Goal: Task Accomplishment & Management: Manage account settings

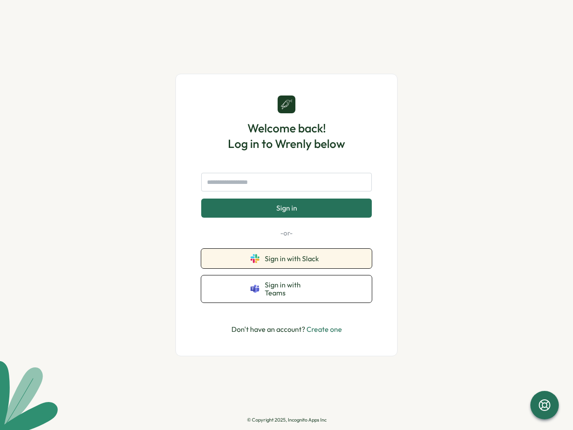
click at [333, 259] on button "Sign in with Slack" at bounding box center [286, 259] width 171 height 20
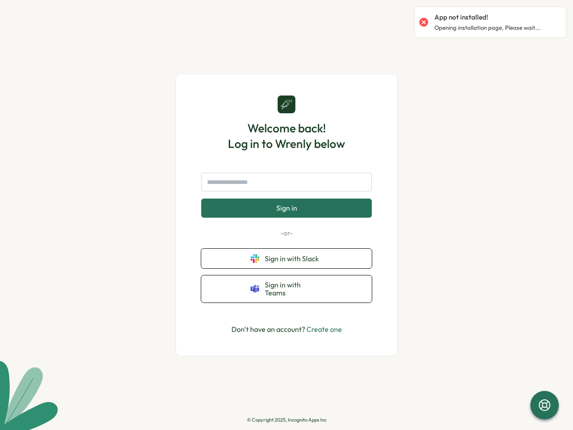
click at [334, 325] on link "Create one" at bounding box center [324, 329] width 36 height 9
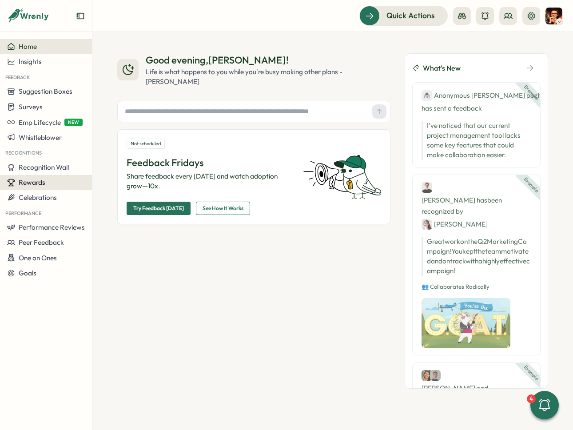
click at [51, 186] on button "Rewards" at bounding box center [46, 182] width 92 height 15
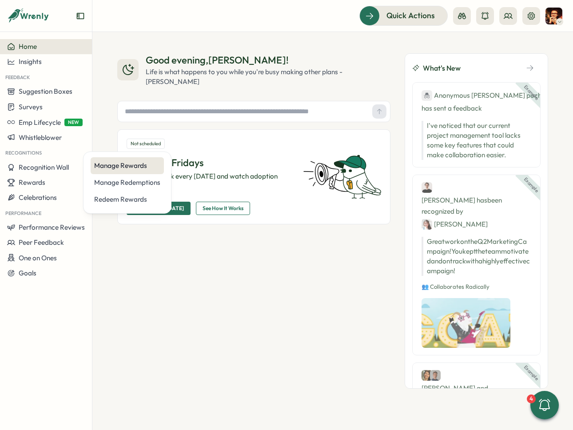
click at [144, 166] on div "Manage Rewards" at bounding box center [127, 166] width 66 height 10
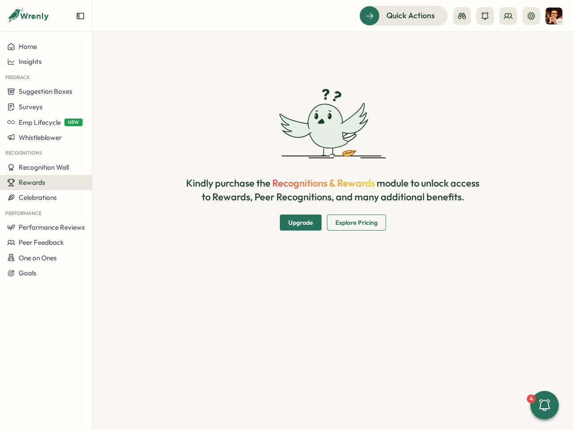
click at [346, 191] on p "Kindly purchase the Recognitions & Rewards module to unlock access to Rewards, …" at bounding box center [332, 190] width 298 height 28
click at [321, 183] on span "Recognitions & Rewards" at bounding box center [323, 183] width 103 height 12
click at [292, 220] on span "Upgrade" at bounding box center [300, 222] width 25 height 15
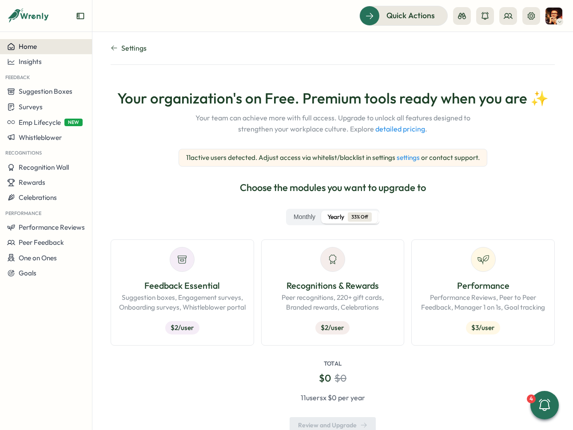
click at [23, 42] on span "Home" at bounding box center [28, 46] width 18 height 8
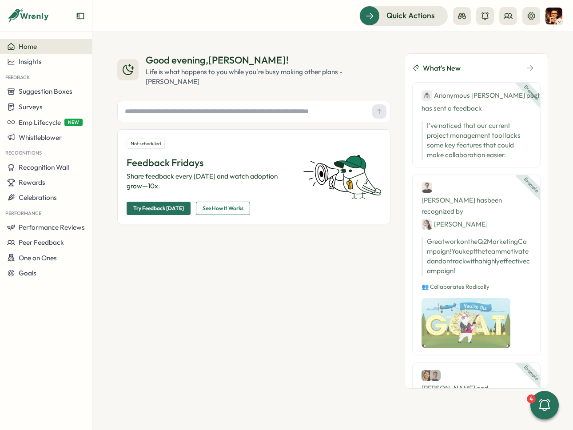
click at [28, 26] on div at bounding box center [46, 19] width 92 height 25
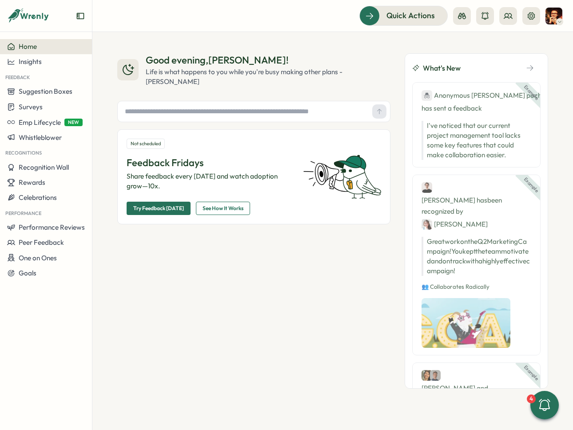
click at [33, 19] on icon at bounding box center [28, 15] width 43 height 15
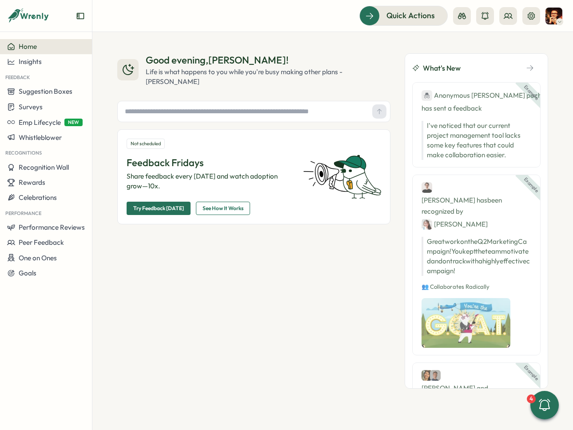
click at [532, 94] on div "Example Anonymous [PERSON_NAME] pochard has sent a feedback I've noticed that o…" at bounding box center [476, 124] width 128 height 85
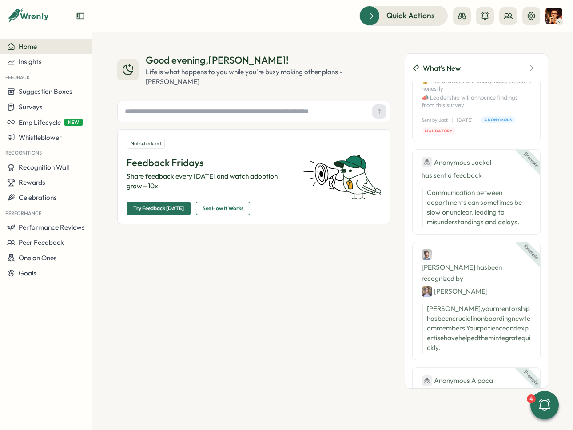
scroll to position [742, 0]
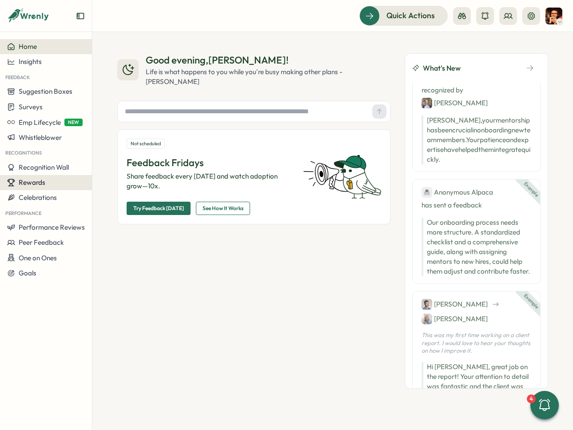
click at [16, 178] on button "Rewards" at bounding box center [46, 182] width 92 height 15
click at [47, 182] on div "Rewards" at bounding box center [46, 183] width 78 height 8
click at [51, 167] on span "Recognition Wall" at bounding box center [44, 167] width 50 height 8
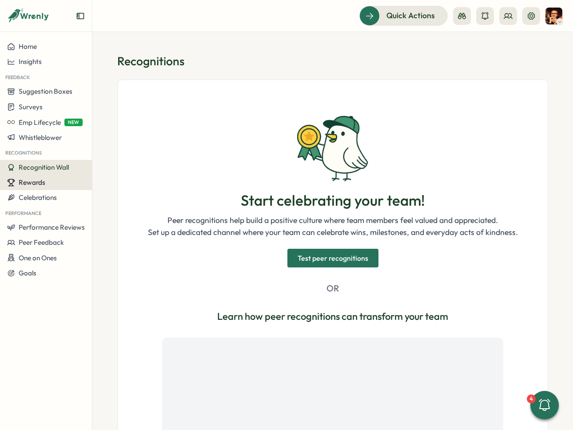
click at [39, 182] on span "Rewards" at bounding box center [32, 182] width 27 height 8
click at [457, 216] on p "Peer recognitions help build a positive culture where team members feel valued …" at bounding box center [333, 221] width 370 height 12
click at [39, 178] on span "Rewards" at bounding box center [32, 182] width 27 height 8
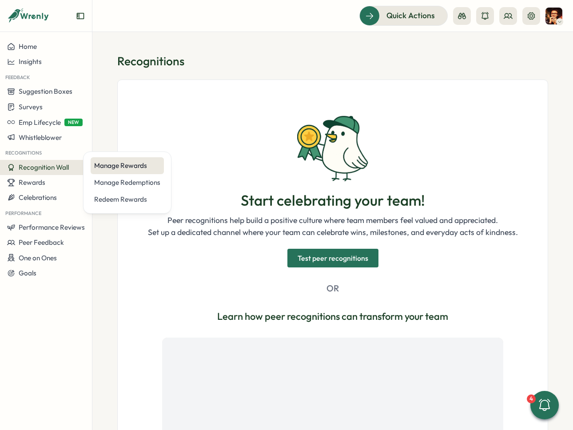
click at [114, 168] on div "Manage Rewards" at bounding box center [127, 166] width 66 height 10
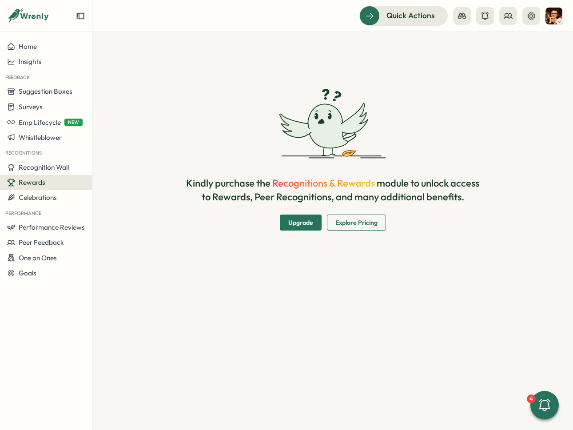
click at [363, 227] on span "Explore Pricing" at bounding box center [356, 222] width 42 height 15
drag, startPoint x: 326, startPoint y: 88, endPoint x: 324, endPoint y: 143, distance: 55.1
click at [324, 143] on div "Kindly purchase the Recognitions & Rewards module to unlock access to Rewards, …" at bounding box center [332, 159] width 431 height 213
click at [340, 144] on icon at bounding box center [328, 126] width 40 height 44
click at [52, 64] on div "Insights" at bounding box center [46, 62] width 78 height 8
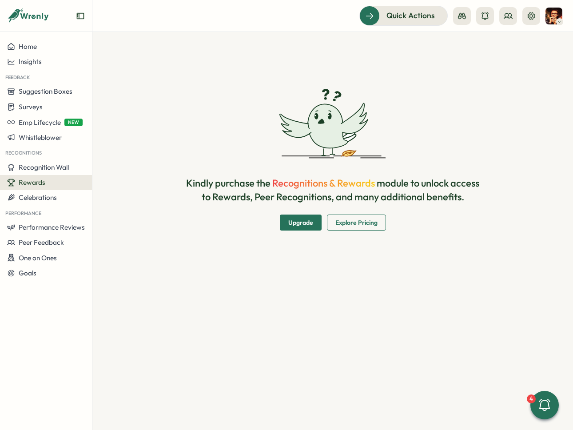
click at [263, 102] on div "Kindly purchase the Recognitions & Rewards module to unlock access to Rewards, …" at bounding box center [332, 160] width 431 height 142
click at [49, 125] on span "Emp Lifecycle" at bounding box center [40, 122] width 42 height 8
click at [120, 126] on div "Create New" at bounding box center [120, 122] width 36 height 10
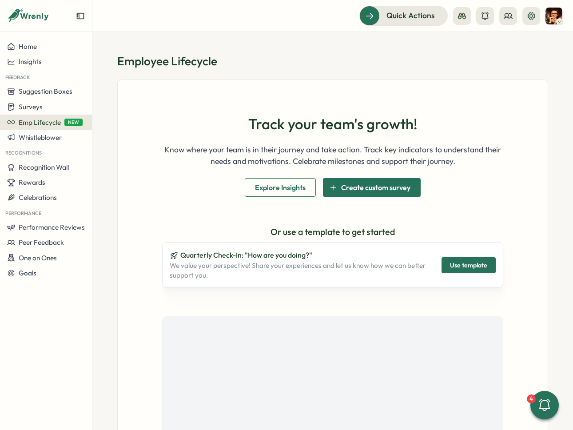
scroll to position [135, 0]
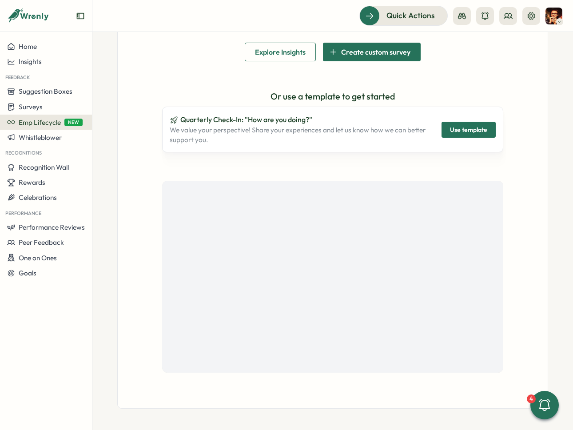
click at [72, 12] on div at bounding box center [46, 19] width 92 height 25
click at [80, 15] on icon "Expand sidebar" at bounding box center [80, 16] width 9 height 9
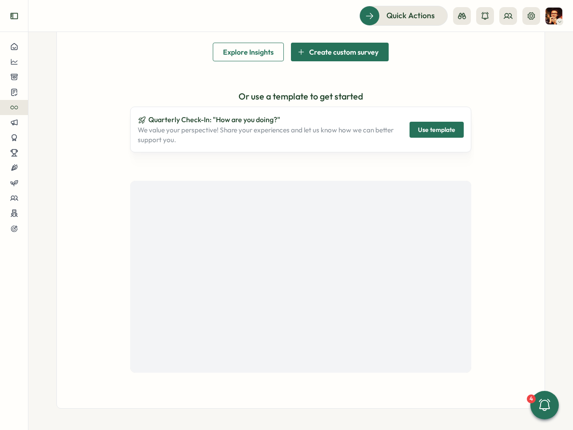
click at [19, 13] on button "Expand sidebar" at bounding box center [14, 16] width 18 height 18
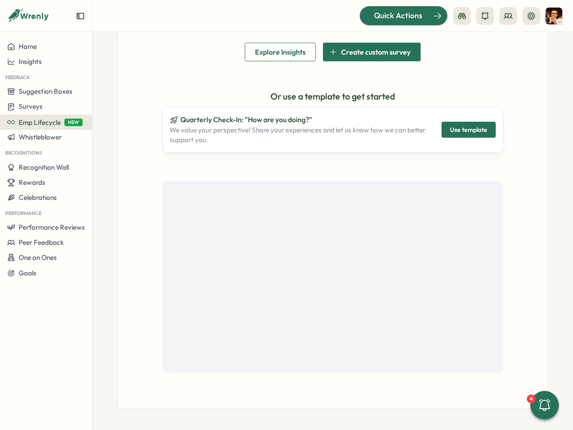
click at [424, 18] on div "Quick Actions" at bounding box center [398, 16] width 80 height 12
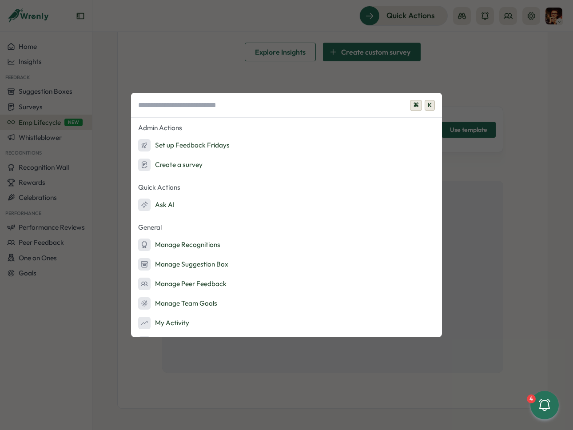
scroll to position [37, 0]
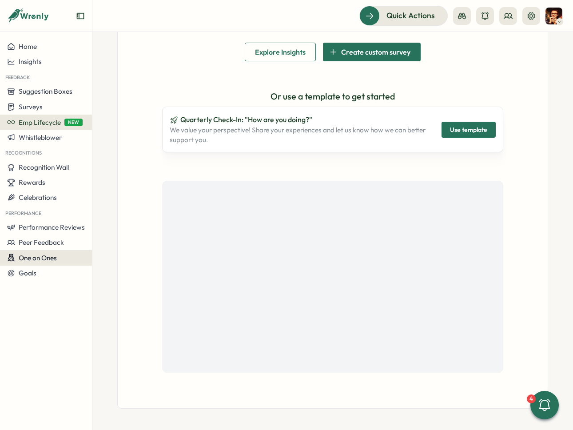
click at [51, 257] on span "One on Ones" at bounding box center [38, 258] width 38 height 8
click at [41, 275] on div "Goals" at bounding box center [46, 273] width 78 height 8
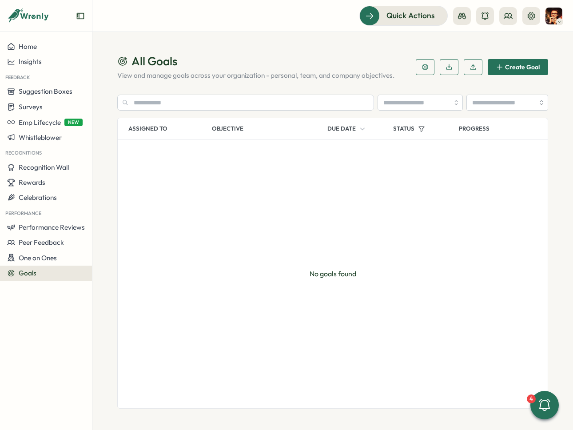
click at [527, 68] on span "Create Goal" at bounding box center [522, 67] width 35 height 6
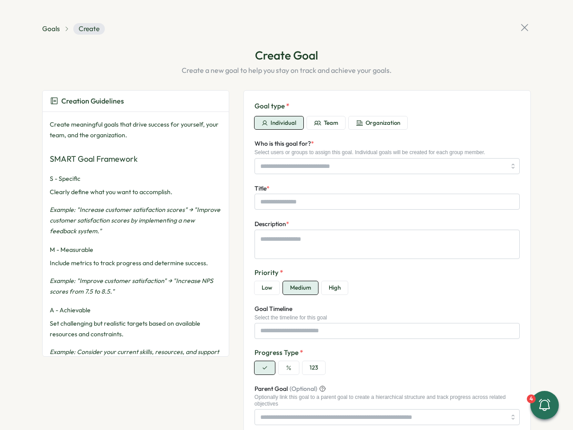
click at [119, 145] on div "Create meaningful goals that drive success for yourself, your team, and the org…" at bounding box center [136, 353] width 172 height 469
drag, startPoint x: 111, startPoint y: 174, endPoint x: 103, endPoint y: 147, distance: 27.7
click at [110, 169] on div "Create meaningful goals that drive success for yourself, your team, and the org…" at bounding box center [136, 353] width 172 height 469
click at [103, 147] on div "Create meaningful goals that drive success for yourself, your team, and the org…" at bounding box center [136, 353] width 172 height 469
click at [104, 127] on p "Create meaningful goals that drive success for yourself, your team, and the org…" at bounding box center [136, 129] width 172 height 21
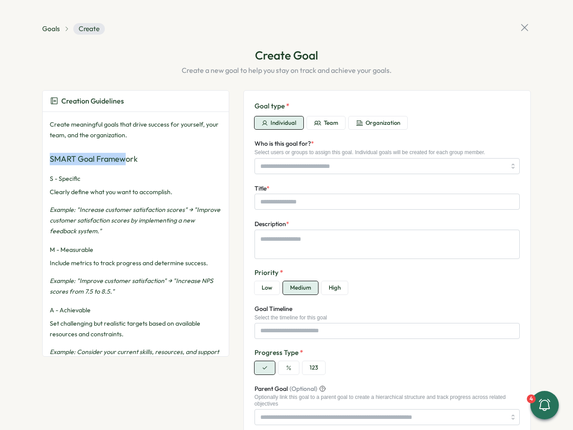
drag, startPoint x: 116, startPoint y: 149, endPoint x: 126, endPoint y: 160, distance: 14.2
click at [122, 158] on div "Create meaningful goals that drive success for yourself, your team, and the org…" at bounding box center [136, 353] width 172 height 469
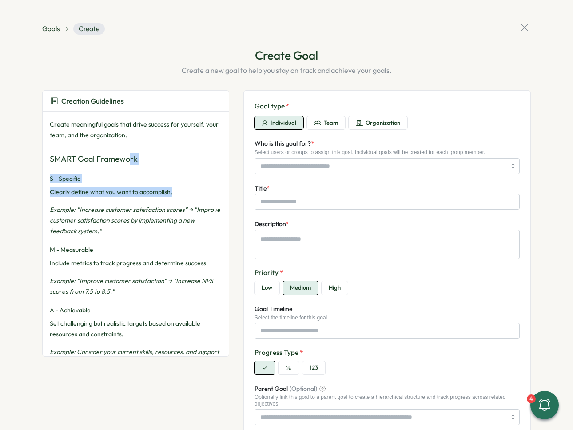
drag, startPoint x: 131, startPoint y: 167, endPoint x: 140, endPoint y: 203, distance: 37.7
click at [140, 203] on div "Create meaningful goals that drive success for yourself, your team, and the org…" at bounding box center [136, 353] width 172 height 469
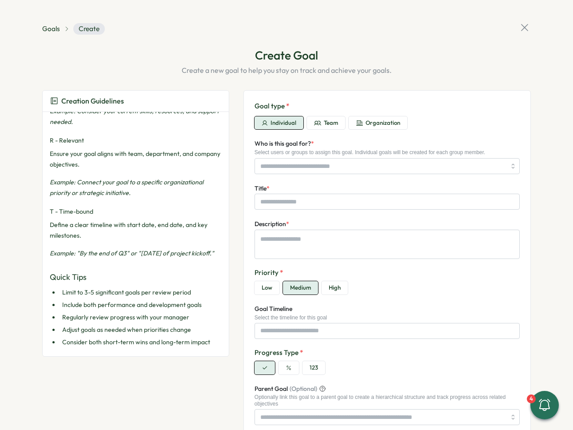
click at [322, 127] on button "Team" at bounding box center [326, 122] width 38 height 13
click at [373, 126] on span "Organization" at bounding box center [383, 123] width 35 height 8
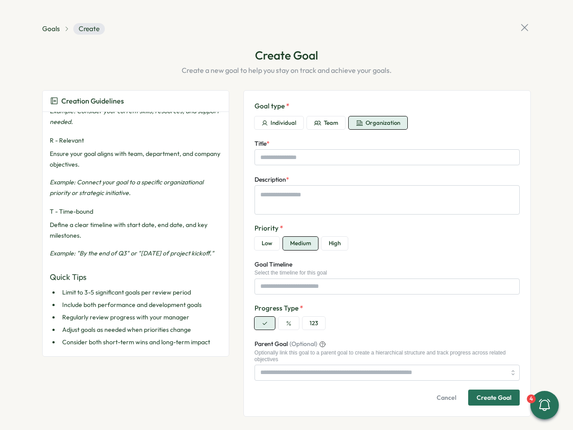
click at [327, 124] on span "Team" at bounding box center [331, 123] width 14 height 8
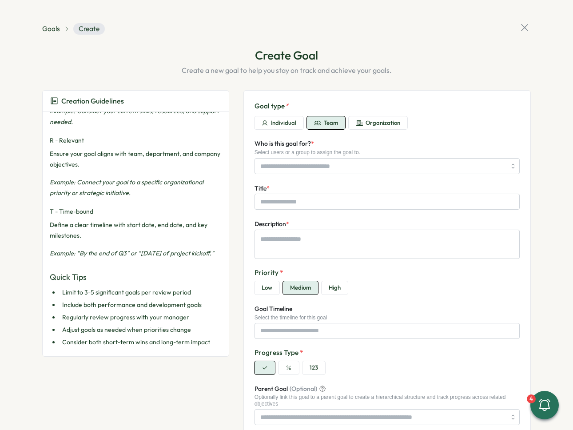
click at [376, 125] on span "Organization" at bounding box center [383, 123] width 35 height 8
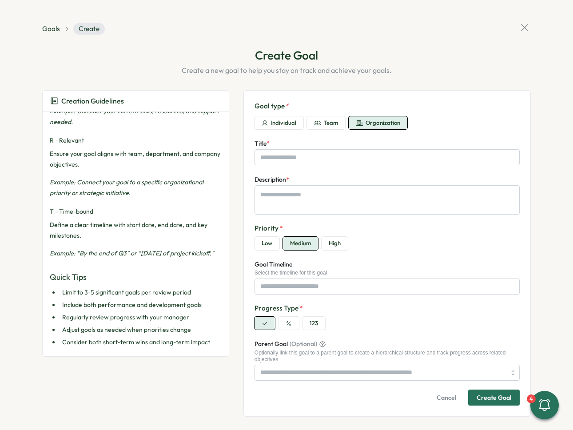
click at [307, 125] on button "Team" at bounding box center [326, 122] width 38 height 13
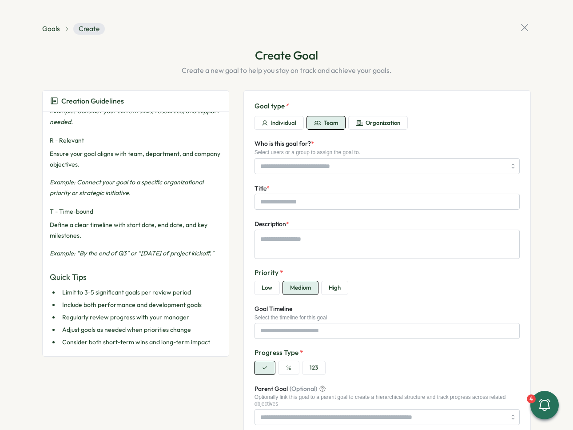
click at [263, 120] on icon "button" at bounding box center [265, 123] width 6 height 6
type textarea "*"
click at [520, 28] on icon at bounding box center [524, 27] width 12 height 12
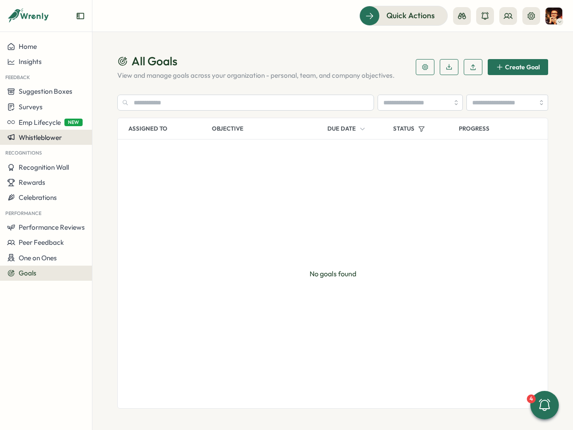
click at [47, 145] on button "Whistleblower" at bounding box center [46, 137] width 92 height 15
click at [61, 142] on button "Whistleblower" at bounding box center [46, 137] width 92 height 15
click at [60, 140] on span "Whistleblower" at bounding box center [40, 137] width 43 height 8
click at [262, 193] on div "No goals found" at bounding box center [333, 273] width 430 height 269
click at [51, 183] on div "Rewards" at bounding box center [46, 183] width 78 height 8
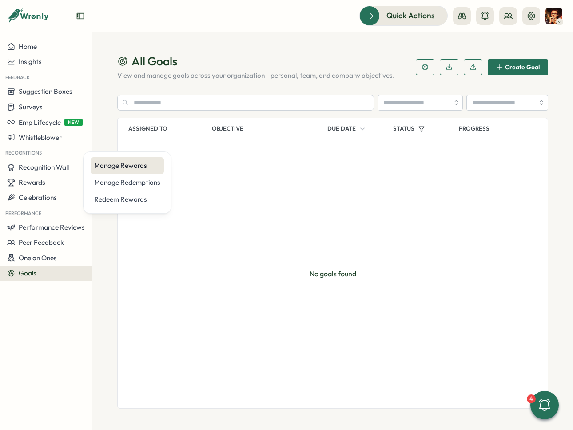
click at [142, 170] on div "Manage Rewards" at bounding box center [127, 166] width 66 height 10
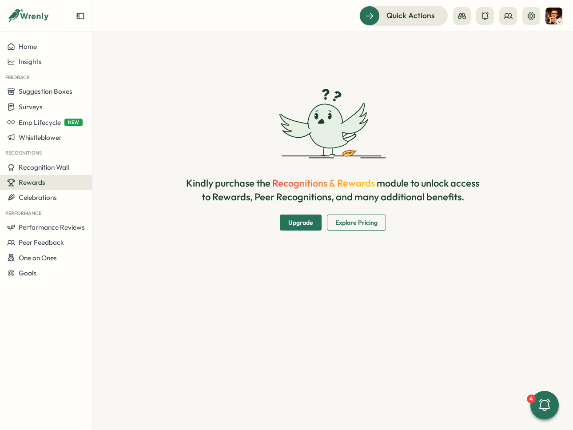
click at [319, 227] on button "Upgrade" at bounding box center [301, 223] width 42 height 16
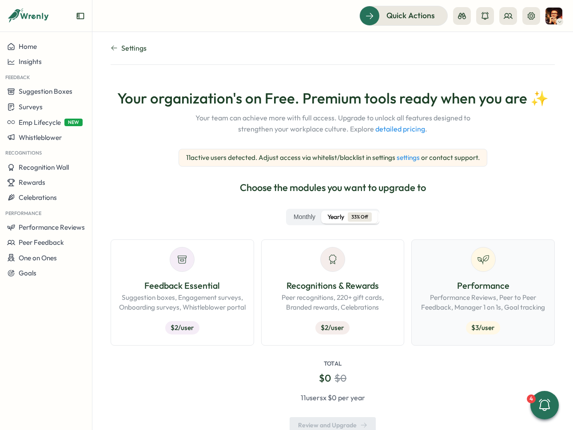
scroll to position [28, 0]
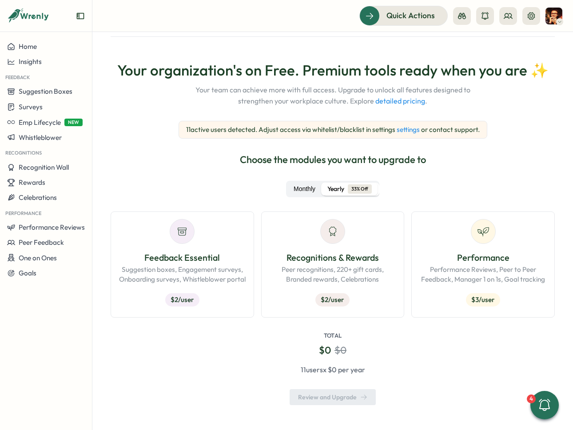
click at [297, 185] on label "Monthly" at bounding box center [304, 189] width 33 height 13
click at [220, 308] on div "Feedback Essential Suggestion boxes, Engagement surveys, Onboarding surveys, Wh…" at bounding box center [182, 280] width 128 height 59
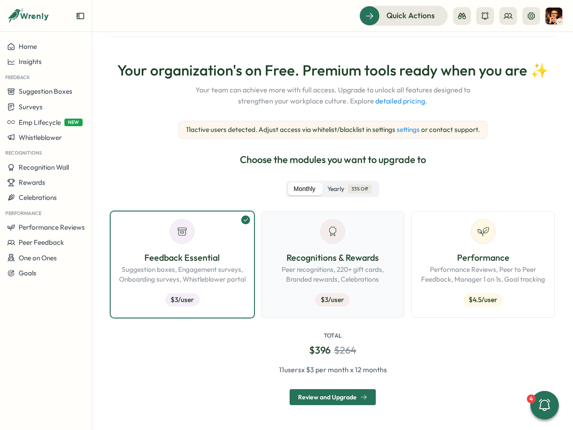
click at [347, 279] on p "Peer recognitions, 220+ gift cards, Branded rewards, Celebrations" at bounding box center [333, 275] width 128 height 20
click at [450, 281] on p "Performance Reviews, Peer to Peer Feedback, Manager 1 on 1s, Goal tracking" at bounding box center [483, 275] width 128 height 20
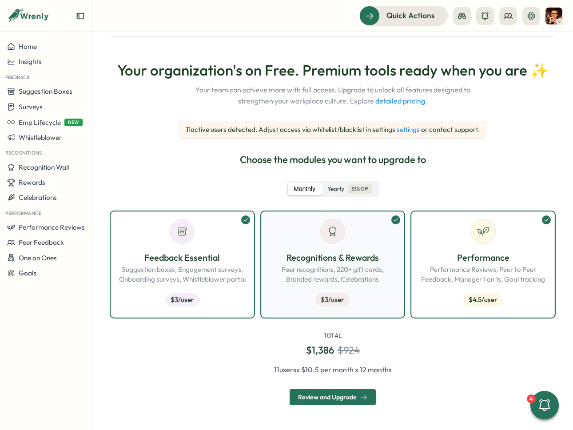
click at [341, 276] on p "Peer recognitions, 220+ gift cards, Branded rewards, Celebrations" at bounding box center [333, 275] width 128 height 20
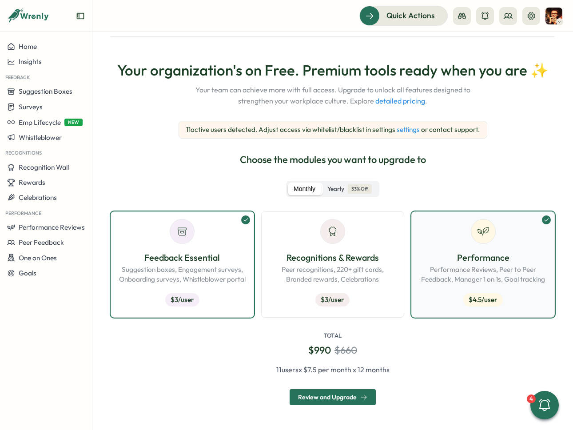
click at [485, 279] on p "Performance Reviews, Peer to Peer Feedback, Manager 1 on 1s, Goal tracking" at bounding box center [483, 275] width 128 height 20
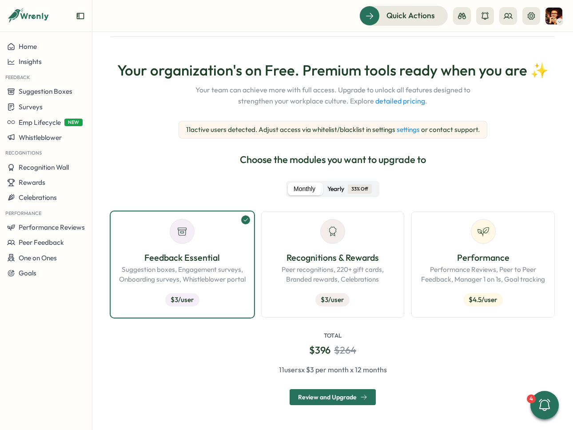
click at [331, 187] on span "Yearly" at bounding box center [335, 189] width 17 height 10
click at [376, 289] on div "Recognitions & Rewards Peer recognitions, 220+ gift cards, Branded rewards, Cel…" at bounding box center [333, 280] width 128 height 59
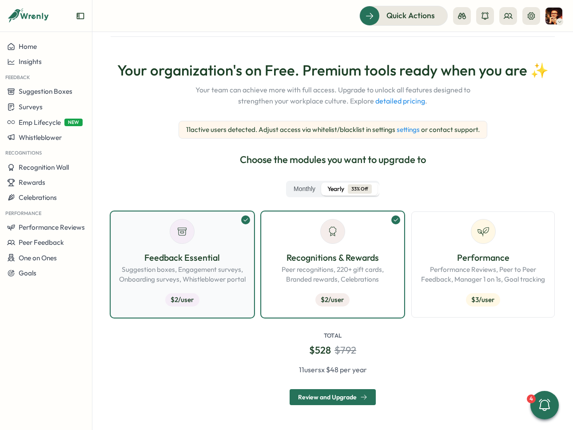
click at [216, 290] on div "Feedback Essential Suggestion boxes, Engagement surveys, Onboarding surveys, Wh…" at bounding box center [182, 280] width 128 height 59
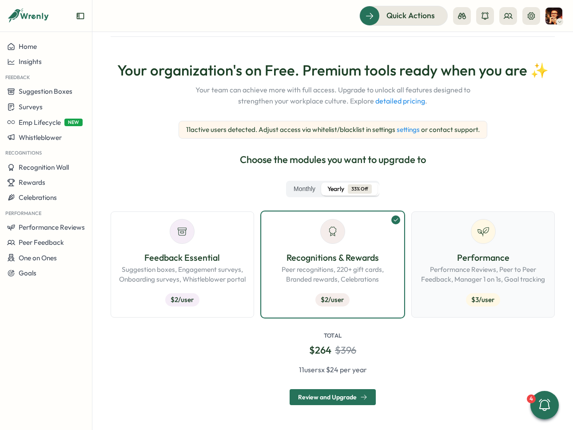
click at [483, 292] on div "Performance Performance Reviews, Peer to Peer Feedback, Manager 1 on 1s, Goal t…" at bounding box center [483, 280] width 128 height 59
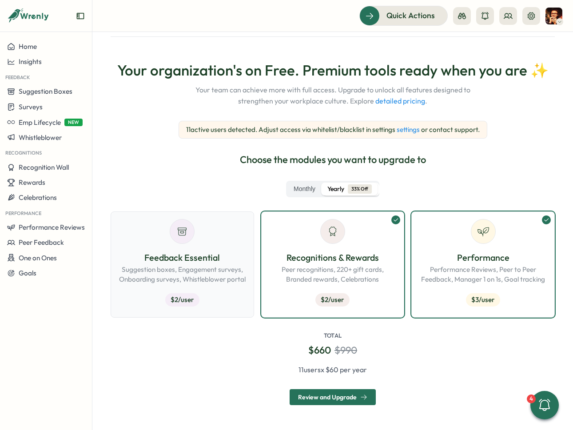
click at [185, 291] on div "Feedback Essential Suggestion boxes, Engagement surveys, Onboarding surveys, Wh…" at bounding box center [182, 280] width 128 height 59
click at [306, 186] on label "Monthly" at bounding box center [304, 189] width 33 height 13
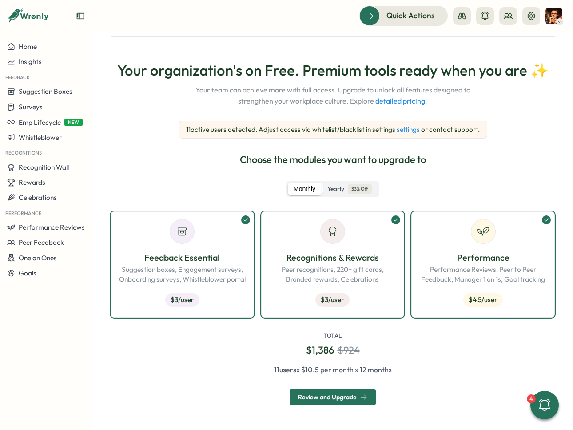
scroll to position [0, 0]
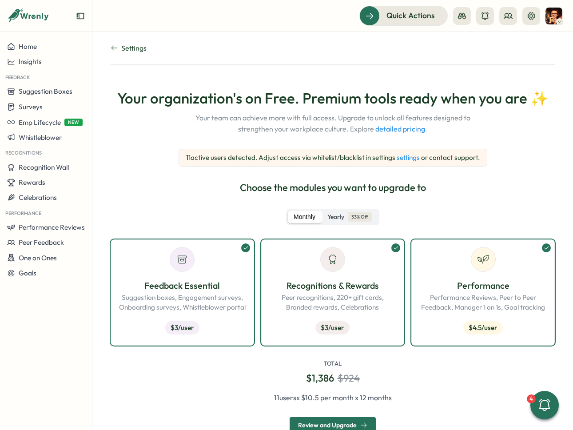
click at [405, 158] on link "settings" at bounding box center [408, 157] width 23 height 8
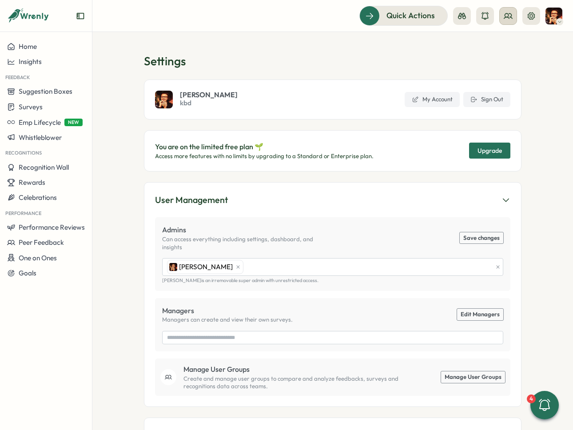
click at [514, 18] on button at bounding box center [508, 16] width 18 height 18
click at [517, 40] on div "Org Members" at bounding box center [509, 44] width 56 height 10
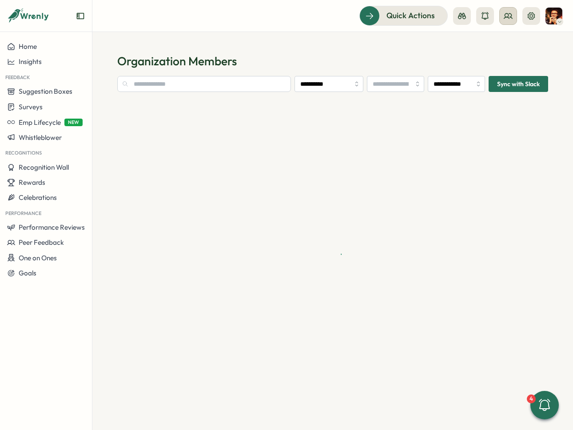
type input "**********"
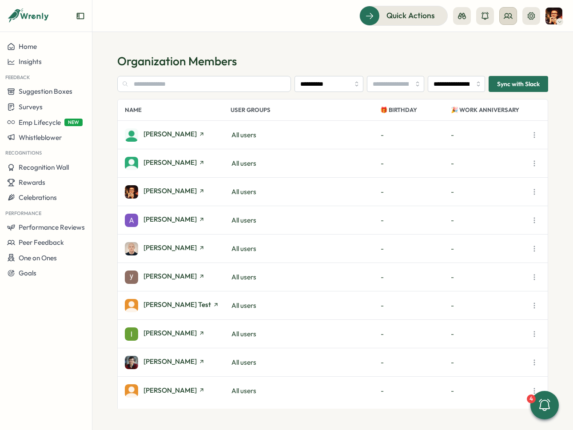
click at [504, 13] on icon at bounding box center [508, 16] width 9 height 9
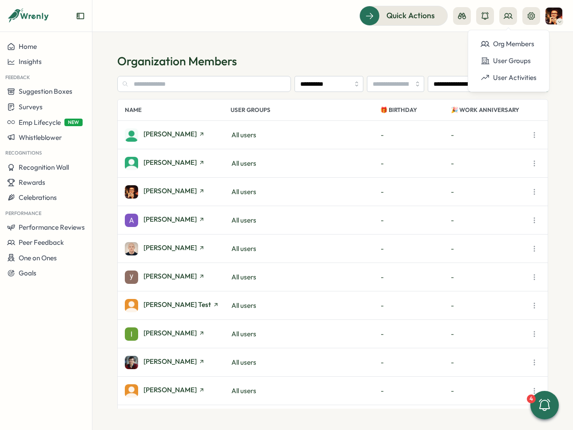
click at [286, 176] on div "[PERSON_NAME] All users - -" at bounding box center [333, 163] width 430 height 28
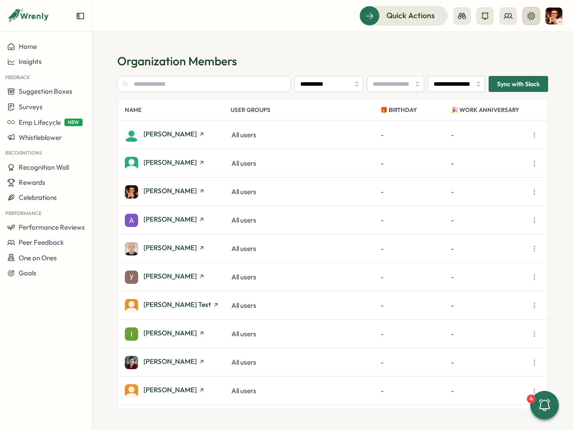
click at [532, 22] on button at bounding box center [531, 16] width 18 height 18
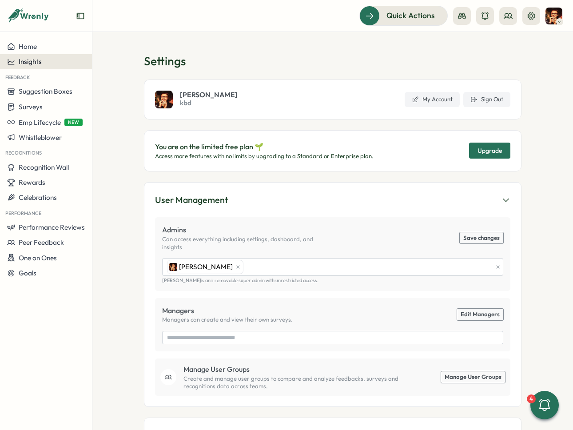
click at [32, 66] on button "Insights" at bounding box center [46, 61] width 92 height 15
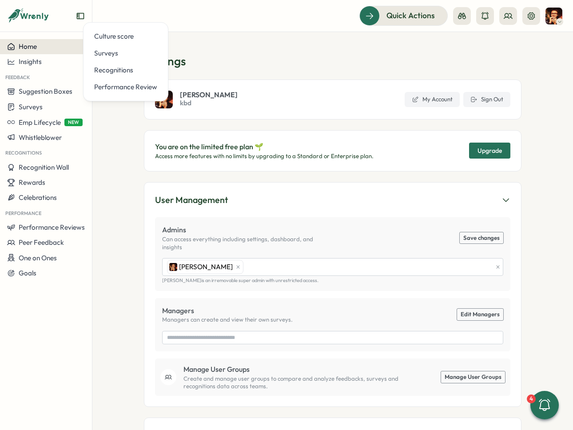
click at [31, 52] on button "Home" at bounding box center [46, 46] width 92 height 15
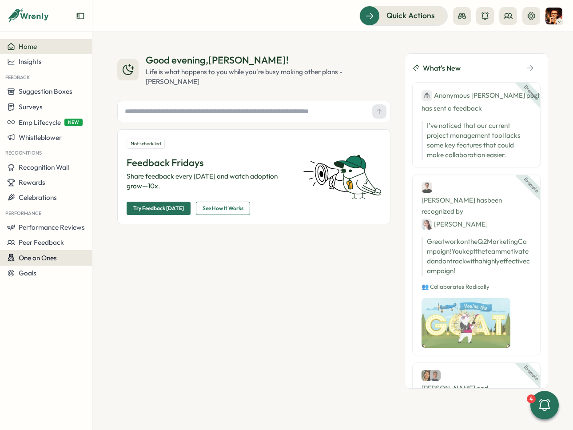
click at [52, 262] on span "One on Ones" at bounding box center [38, 258] width 38 height 8
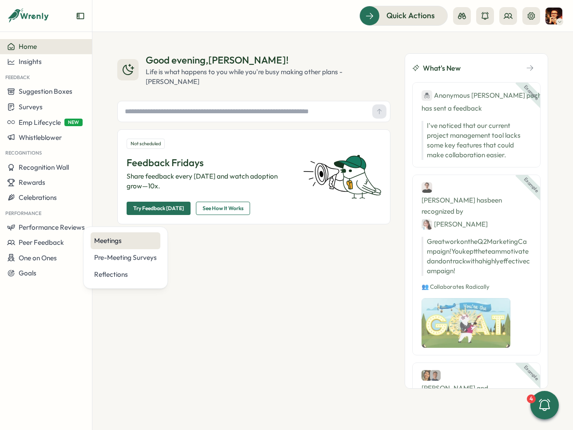
click at [143, 244] on div "Meetings" at bounding box center [125, 241] width 63 height 10
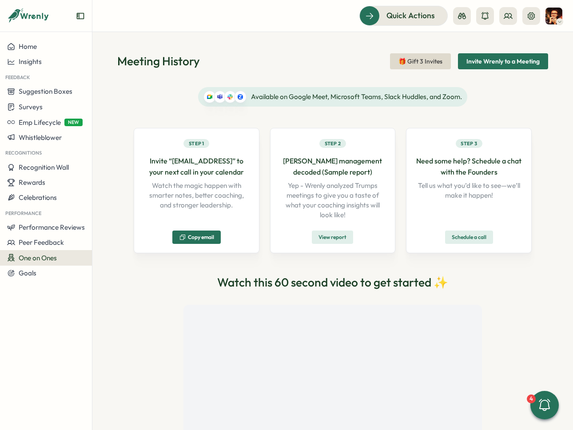
scroll to position [71, 0]
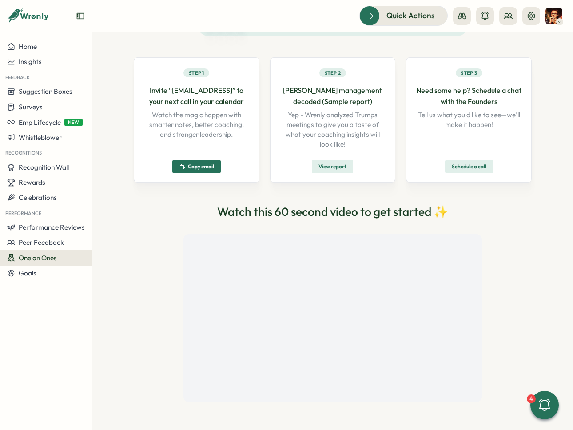
click at [539, 315] on div "Available on Google Meet, Microsoft Teams, Slack Huddles, and Zoom. Step 1 Invi…" at bounding box center [332, 209] width 431 height 400
click at [504, 331] on div "Available on Google Meet, Microsoft Teams, Slack Huddles, and Zoom. Step 1 Invi…" at bounding box center [333, 209] width 398 height 386
